Goal: Book appointment/travel/reservation

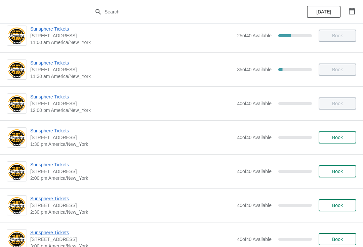
scroll to position [112, 0]
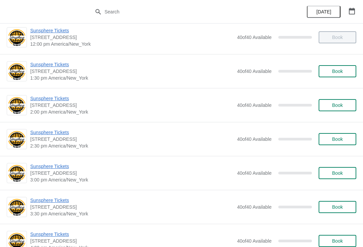
scroll to position [169, 0]
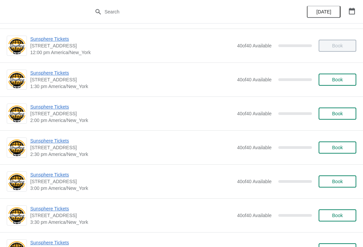
click at [337, 116] on span "Book" at bounding box center [337, 113] width 11 height 5
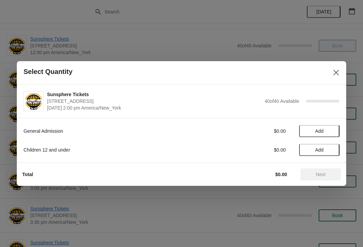
click at [329, 134] on button "Add" at bounding box center [319, 131] width 40 height 12
click at [328, 132] on icon at bounding box center [331, 131] width 7 height 7
click at [332, 131] on icon at bounding box center [331, 131] width 7 height 7
click at [310, 133] on icon at bounding box center [307, 131] width 7 height 7
click at [330, 152] on span "Add" at bounding box center [319, 149] width 28 height 5
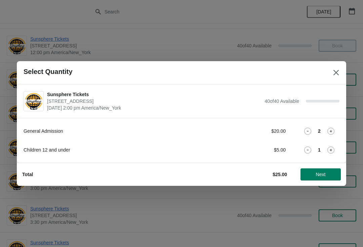
click at [324, 176] on span "Next" at bounding box center [321, 174] width 10 height 5
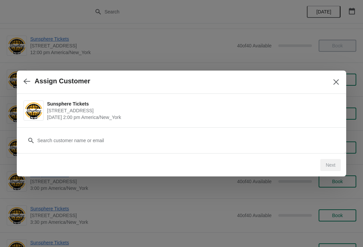
click at [141, 133] on div "Customer" at bounding box center [182, 137] width 316 height 19
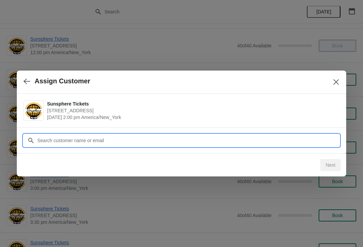
click at [101, 136] on input "Customer" at bounding box center [188, 141] width 303 height 12
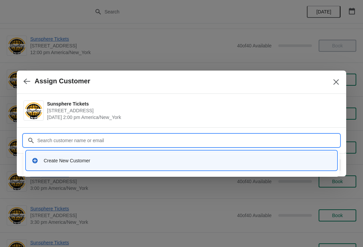
click at [96, 165] on div "Create New Customer" at bounding box center [181, 161] width 305 height 14
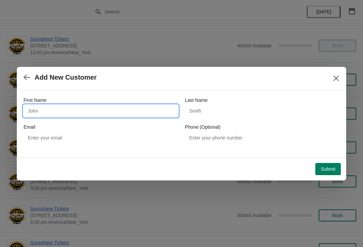
click at [86, 116] on input "First Name" at bounding box center [101, 111] width 155 height 12
type input "Walk"
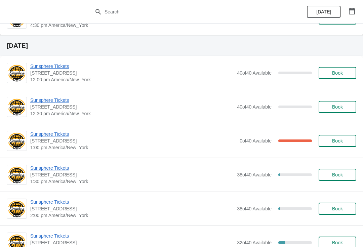
scroll to position [901, 0]
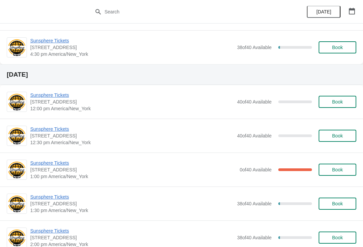
click at [46, 165] on span "Sunsphere Tickets" at bounding box center [133, 163] width 206 height 7
